Goal: Information Seeking & Learning: Learn about a topic

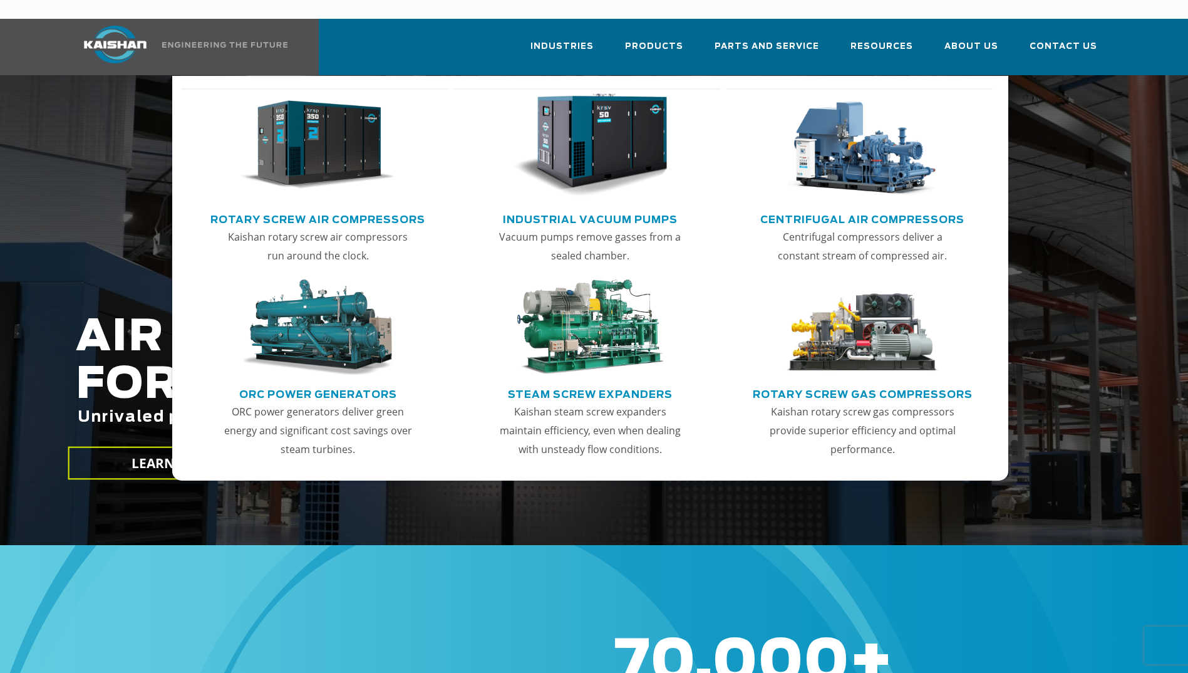
click at [333, 209] on link "Rotary Screw Air Compressors" at bounding box center [317, 218] width 215 height 19
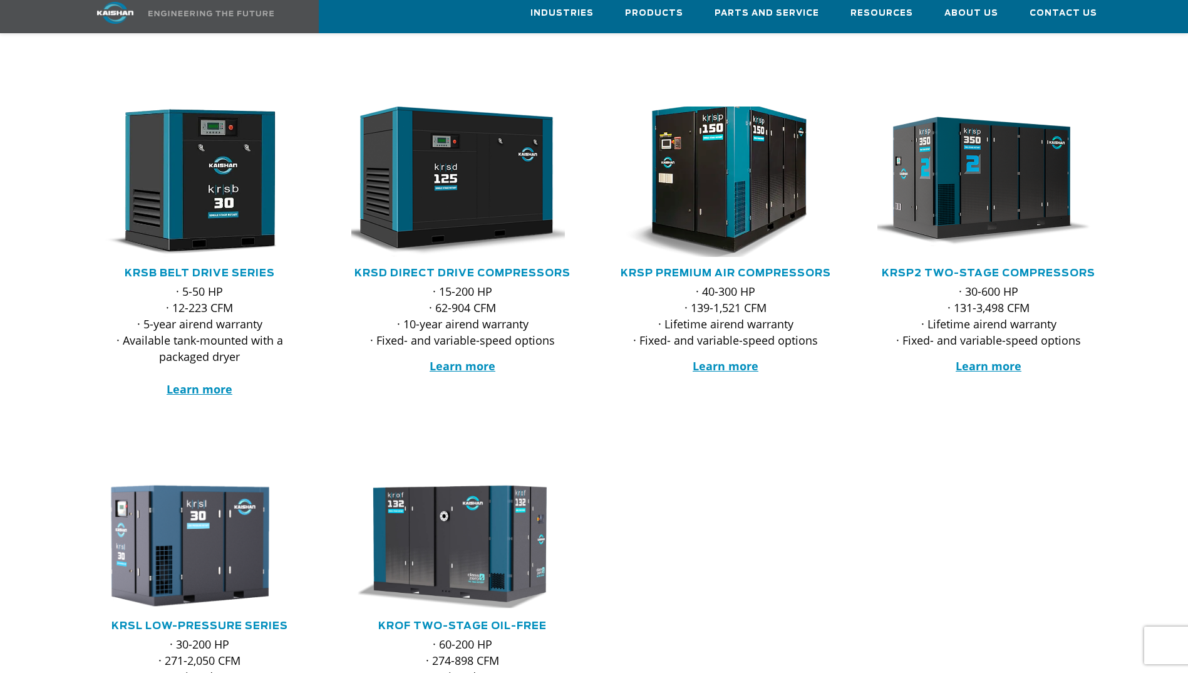
scroll to position [188, 0]
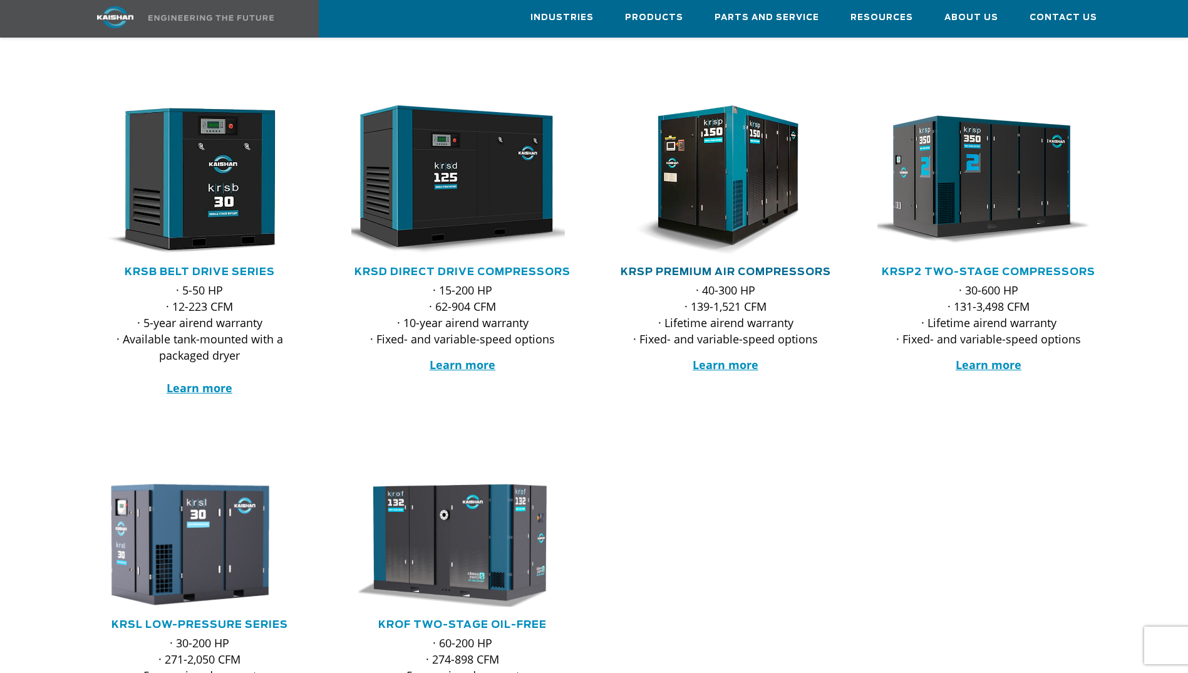
click at [736, 267] on link "KRSP Premium Air Compressors" at bounding box center [726, 272] width 210 height 10
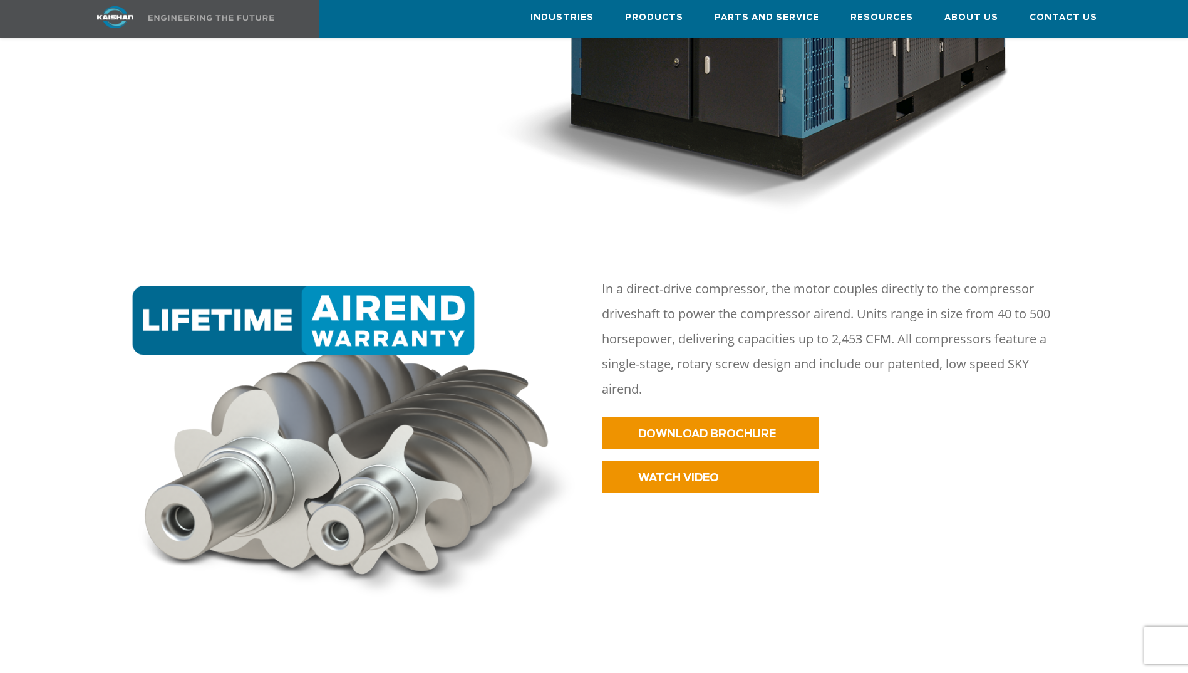
scroll to position [689, 0]
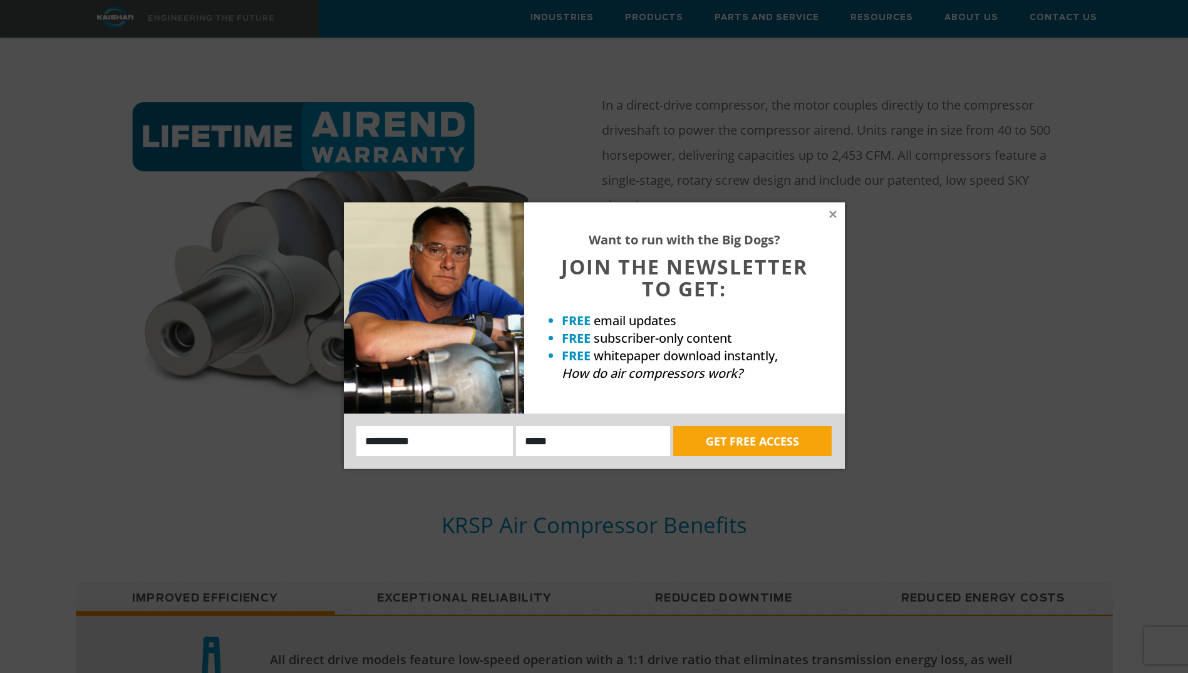
click at [705, 222] on div "Want to run with the Big Dogs? JOIN THE NEWSLETTER TO GET: FREE email updates F…" at bounding box center [594, 336] width 1188 height 673
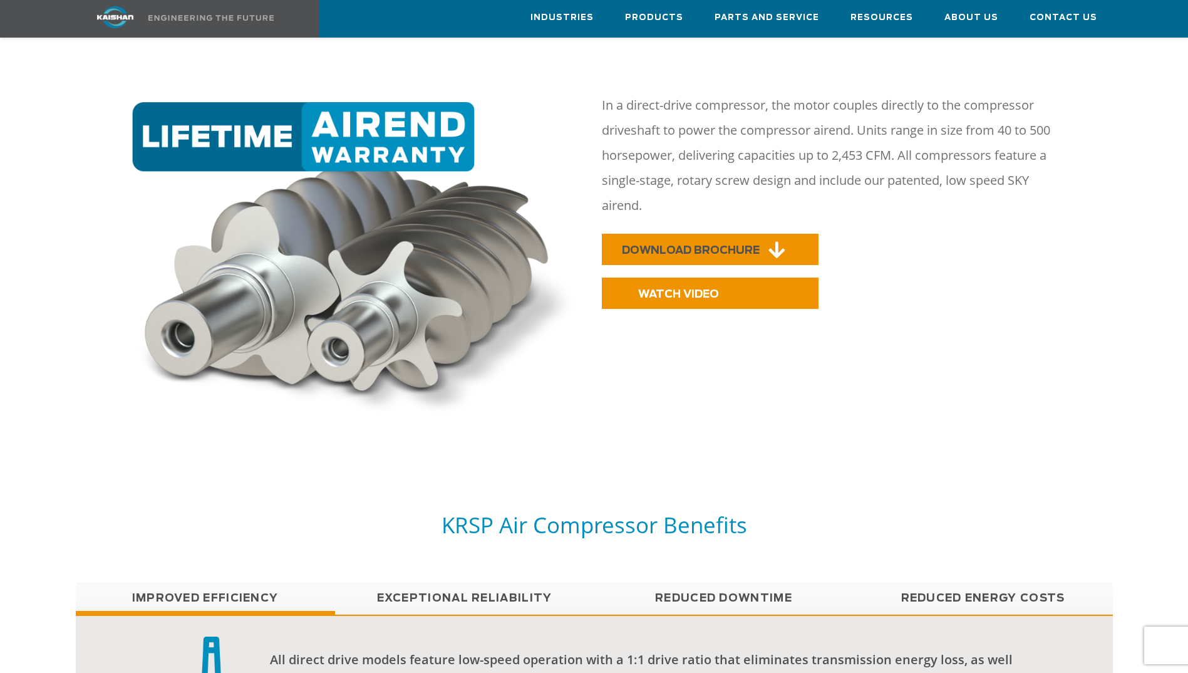
click at [715, 245] on span "DOWNLOAD BROCHURE" at bounding box center [691, 250] width 138 height 11
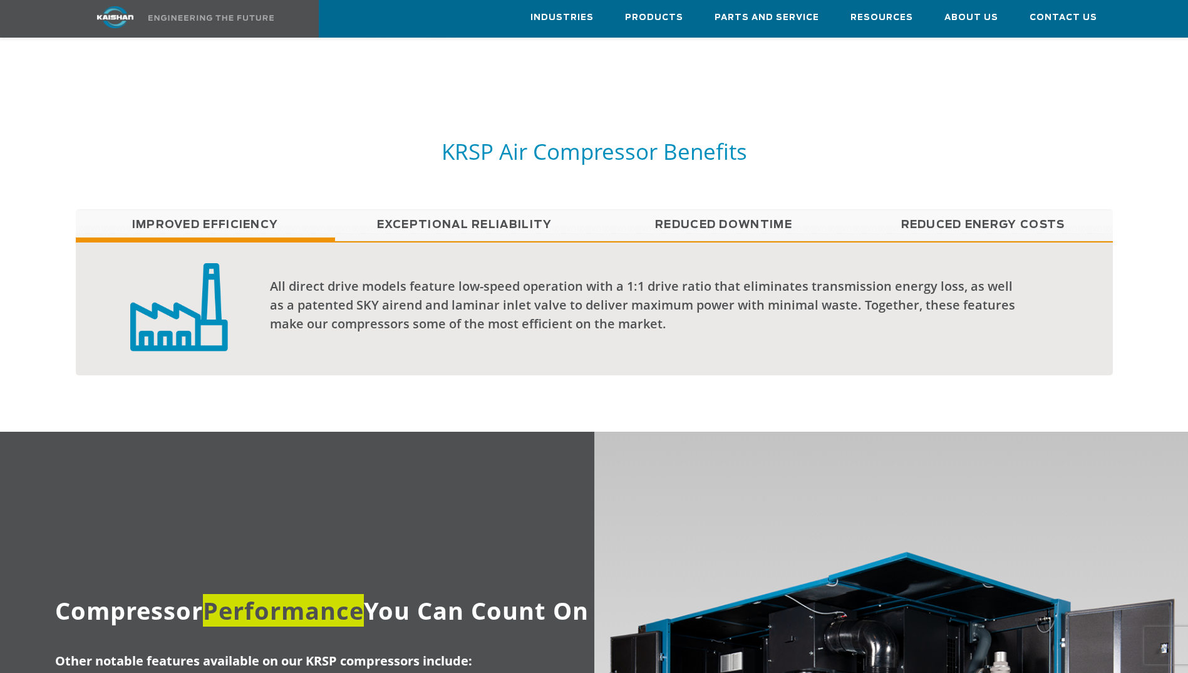
scroll to position [1065, 0]
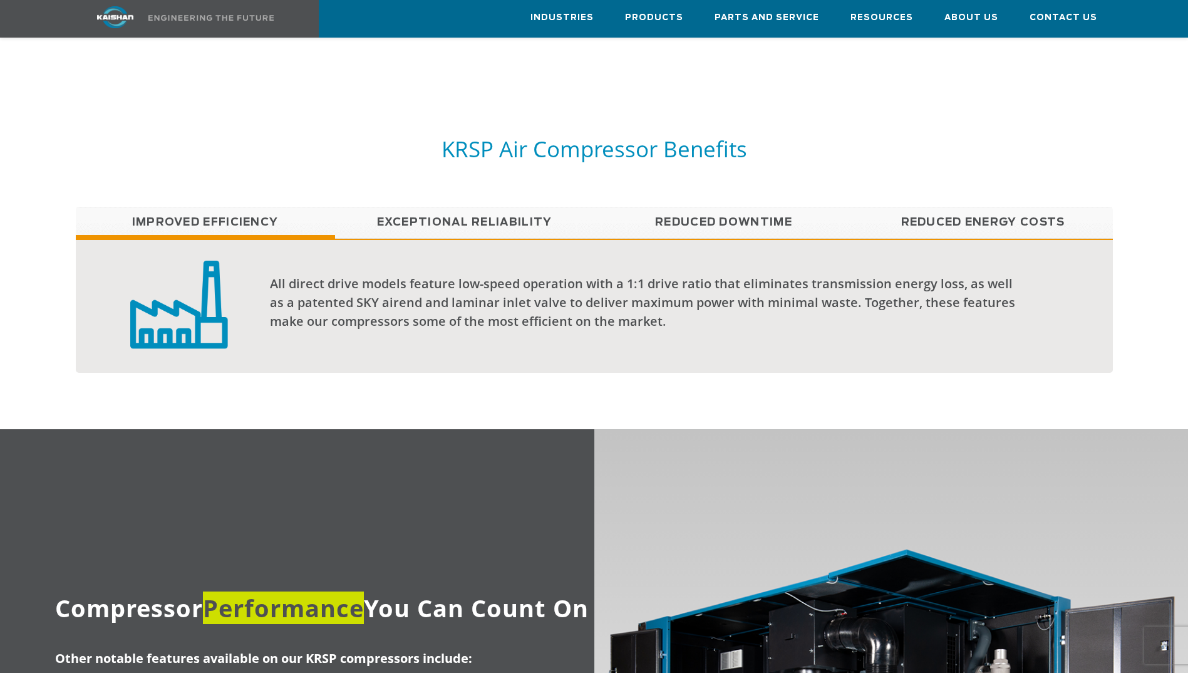
click at [452, 207] on link "Exceptional reliability" at bounding box center [464, 222] width 259 height 31
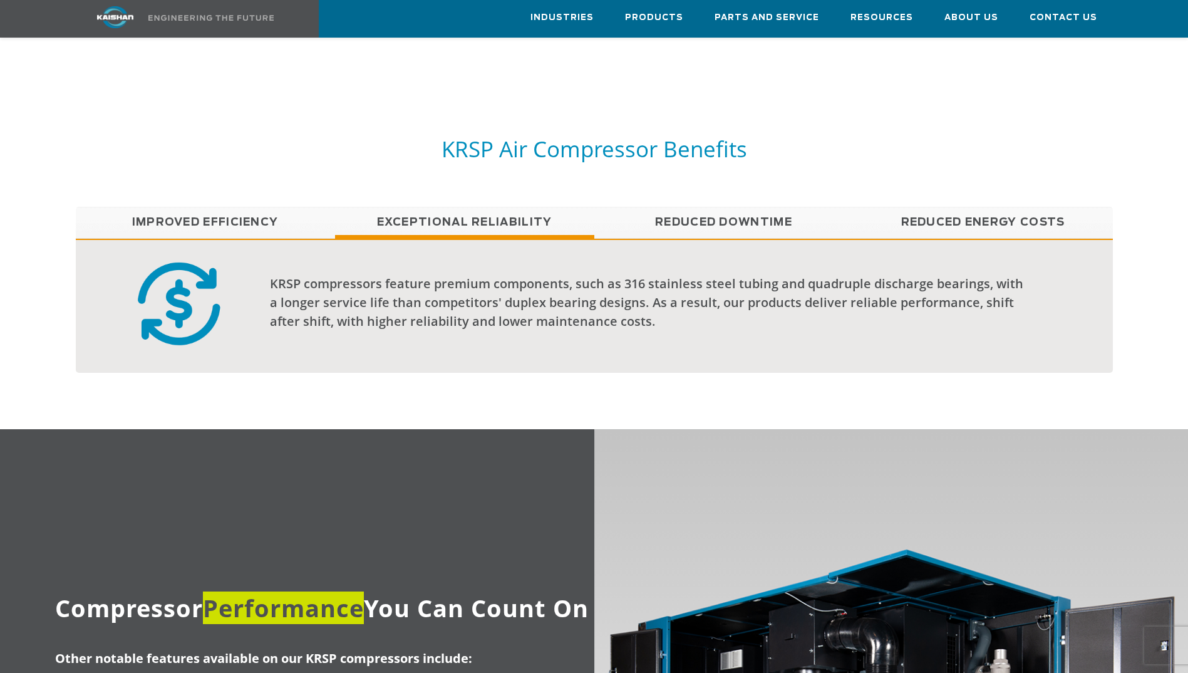
click at [715, 207] on link "Reduced Downtime" at bounding box center [723, 222] width 259 height 31
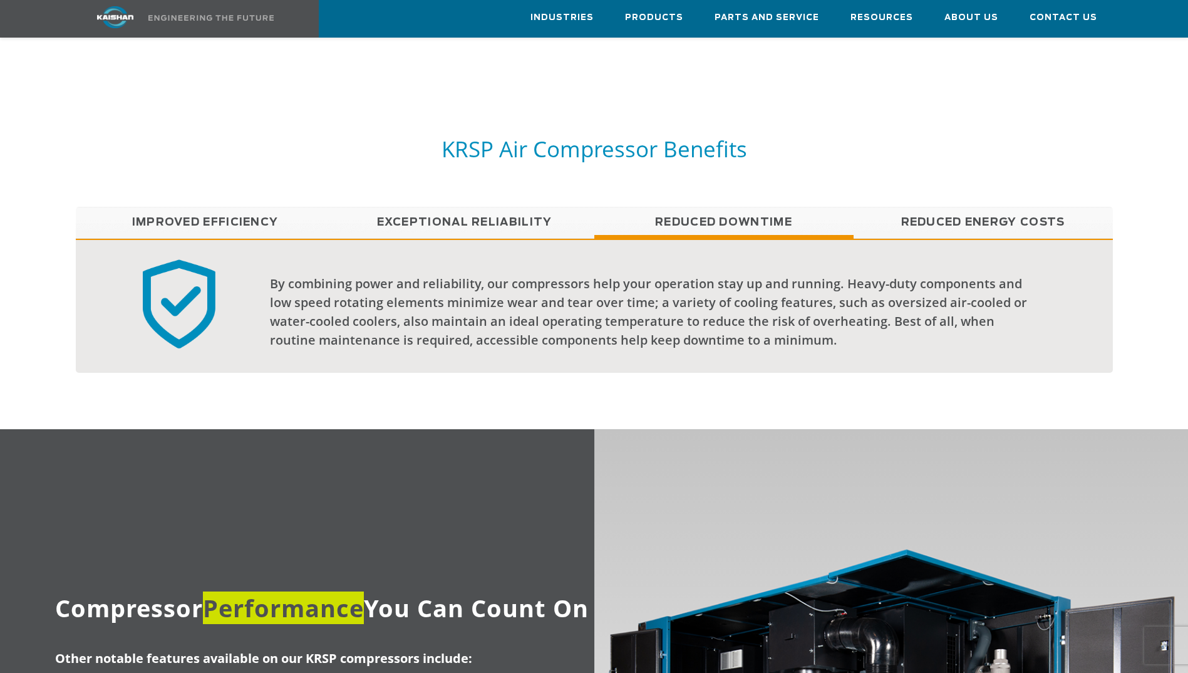
click at [951, 207] on link "Reduced Energy Costs" at bounding box center [983, 222] width 259 height 31
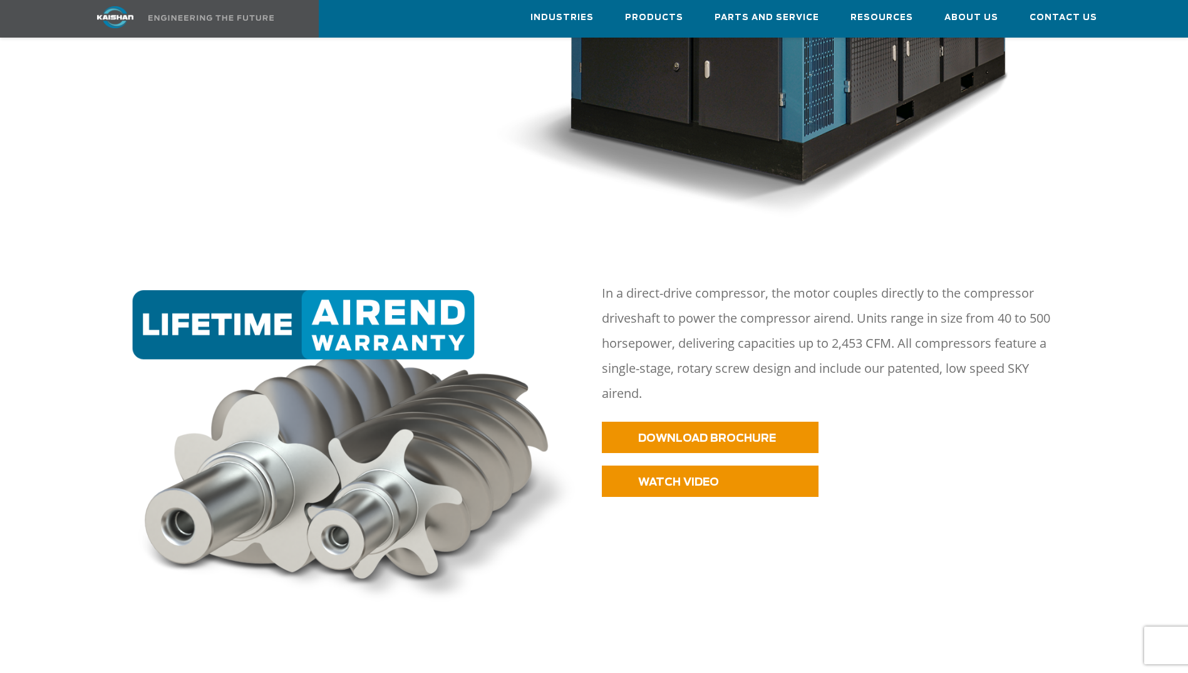
scroll to position [0, 0]
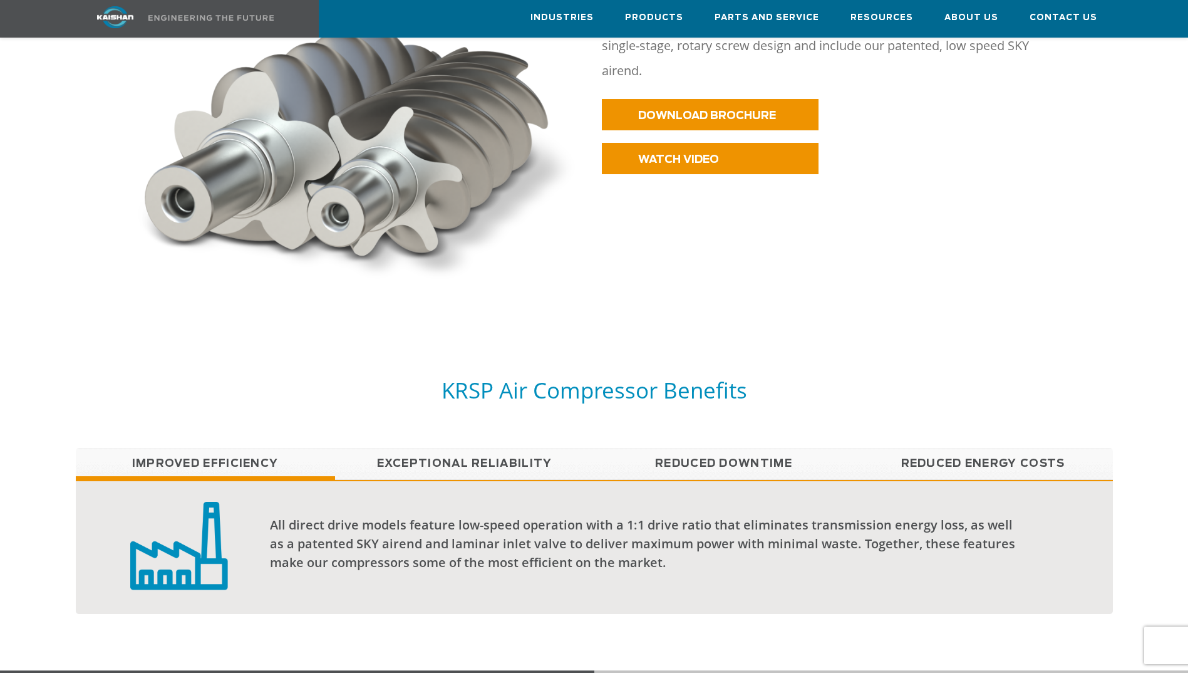
scroll to position [564, 0]
